Goal: Transaction & Acquisition: Obtain resource

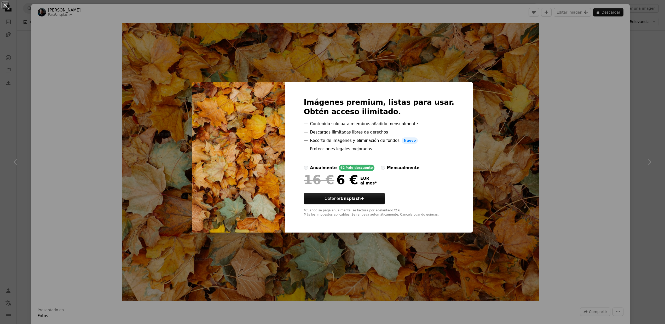
scroll to position [261, 0]
click at [486, 102] on div "An X shape Imágenes premium, listas para usar. Obtén acceso ilimitado. A plus s…" at bounding box center [332, 162] width 665 height 324
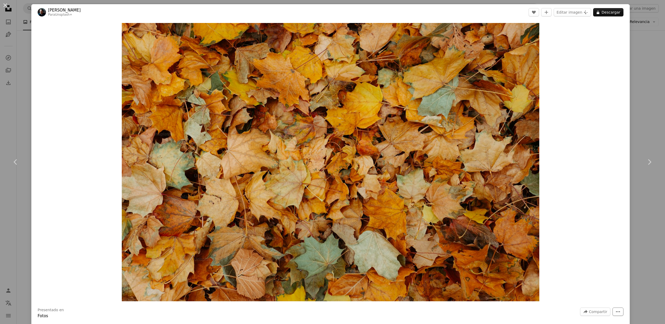
click at [618, 309] on icon "More Actions" at bounding box center [617, 311] width 5 height 5
click at [588, 271] on dialog "An X shape Chevron left Chevron right [PERSON_NAME] Para Unsplash+ A heart A pl…" at bounding box center [332, 162] width 665 height 324
click at [548, 13] on icon "Añade a la colección" at bounding box center [545, 11] width 3 height 3
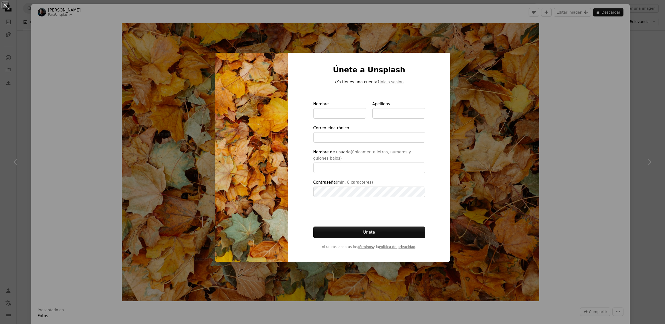
click at [543, 119] on div "An X shape Únete a Unsplash ¿Ya tienes una cuenta? Inicia sesión Nombre Apellid…" at bounding box center [332, 162] width 665 height 324
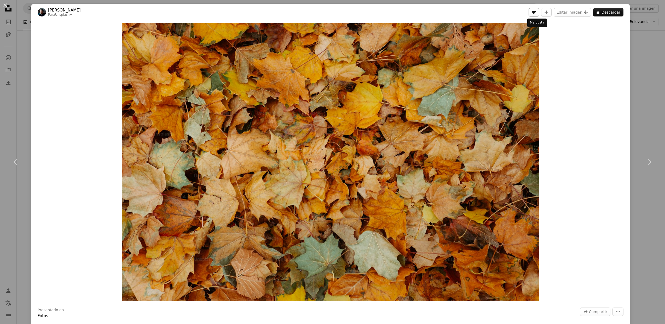
click at [536, 13] on icon "A heart" at bounding box center [533, 12] width 4 height 4
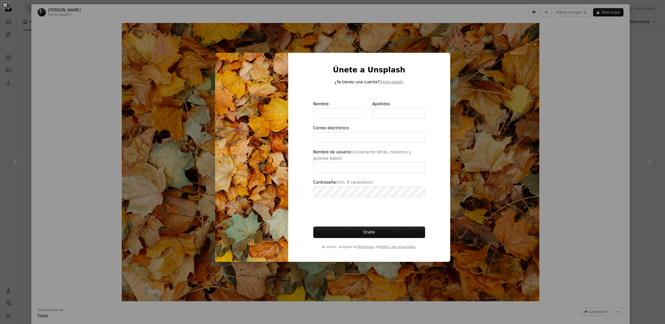
click at [476, 78] on div "An X shape Únete a Unsplash ¿Ya tienes una cuenta? Inicia sesión Nombre Apellid…" at bounding box center [332, 162] width 665 height 324
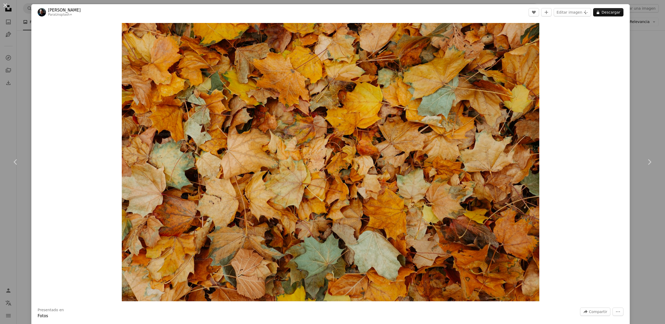
click at [639, 77] on div "An X shape Chevron left Chevron right [PERSON_NAME] Para Unsplash+ A heart A pl…" at bounding box center [332, 162] width 665 height 324
